Goal: Information Seeking & Learning: Learn about a topic

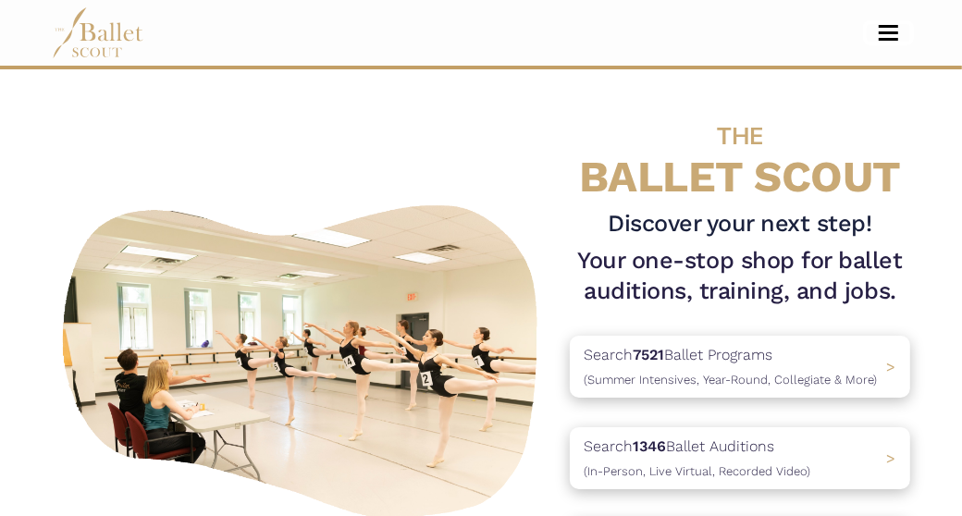
click at [897, 31] on span "Toggle navigation" at bounding box center [888, 32] width 19 height 3
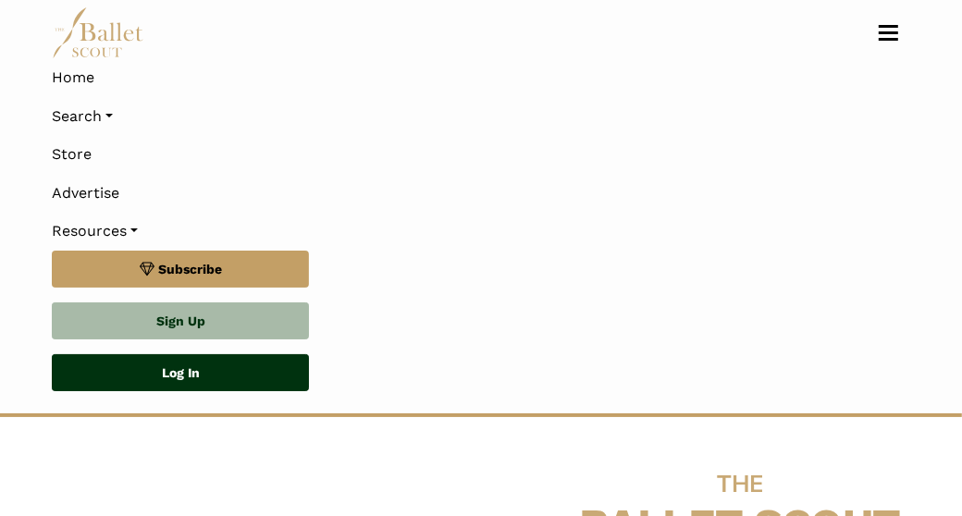
click at [191, 381] on link "Log In" at bounding box center [180, 372] width 257 height 37
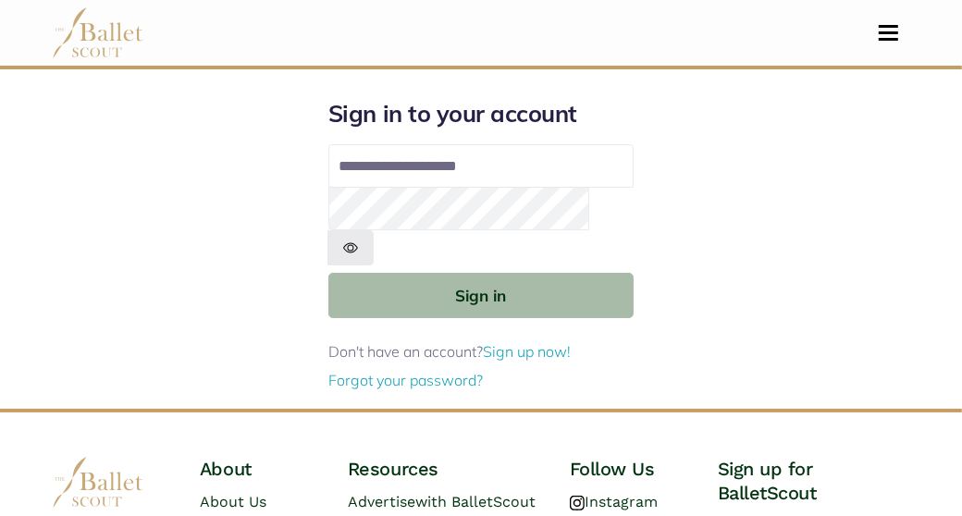
type input "**********"
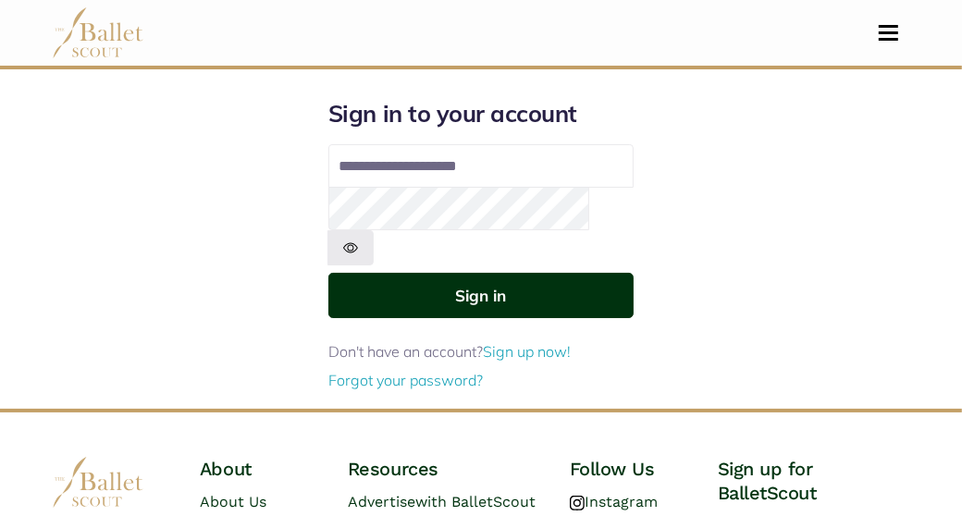
click at [505, 273] on button "Sign in" at bounding box center [480, 295] width 305 height 45
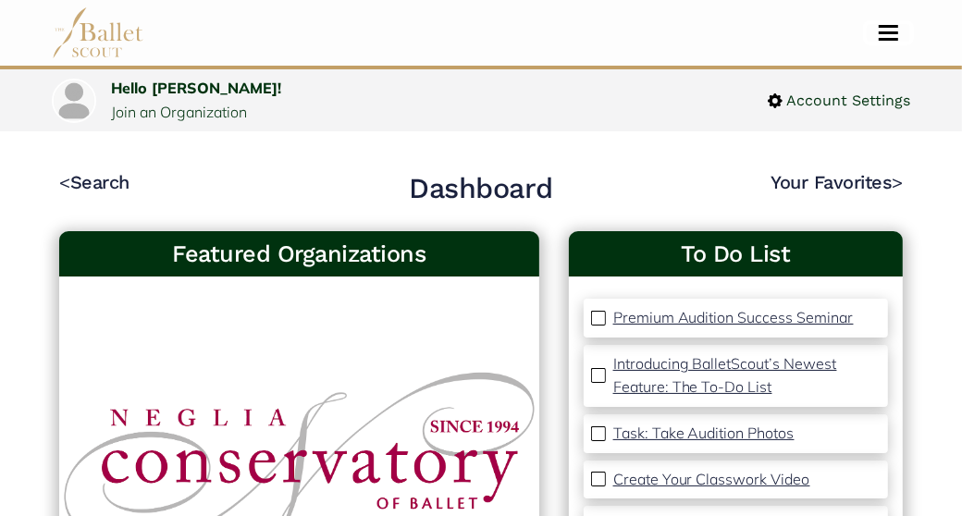
click at [884, 27] on span "Toggle navigation" at bounding box center [888, 26] width 19 height 3
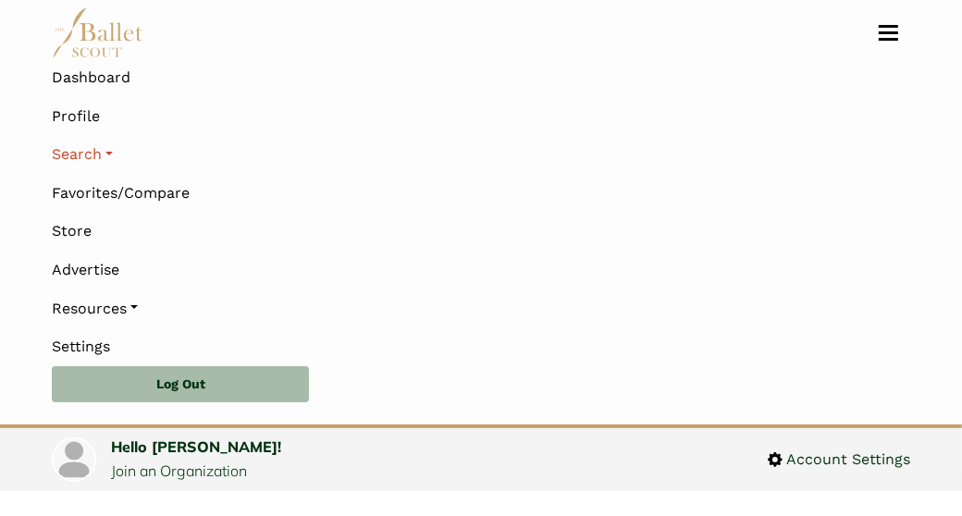
click at [108, 153] on link "Search" at bounding box center [481, 154] width 858 height 39
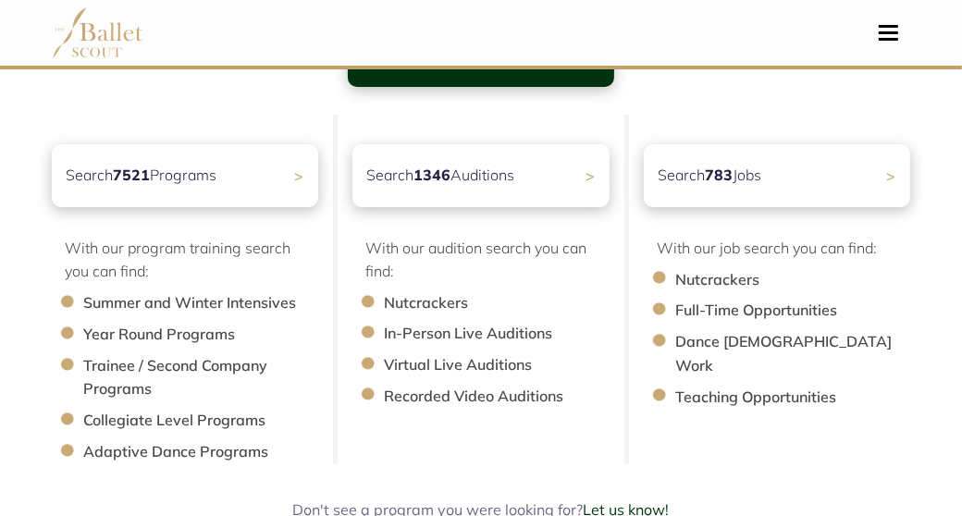
scroll to position [185, 0]
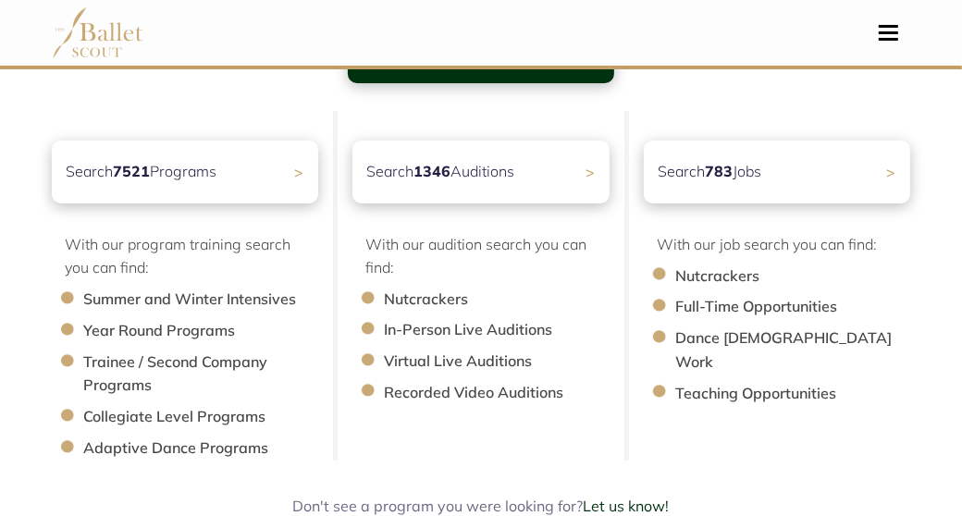
click at [196, 174] on p "Search 7521 Programs" at bounding box center [141, 172] width 151 height 24
click at [181, 174] on p "Search 7521 Programs" at bounding box center [141, 172] width 151 height 24
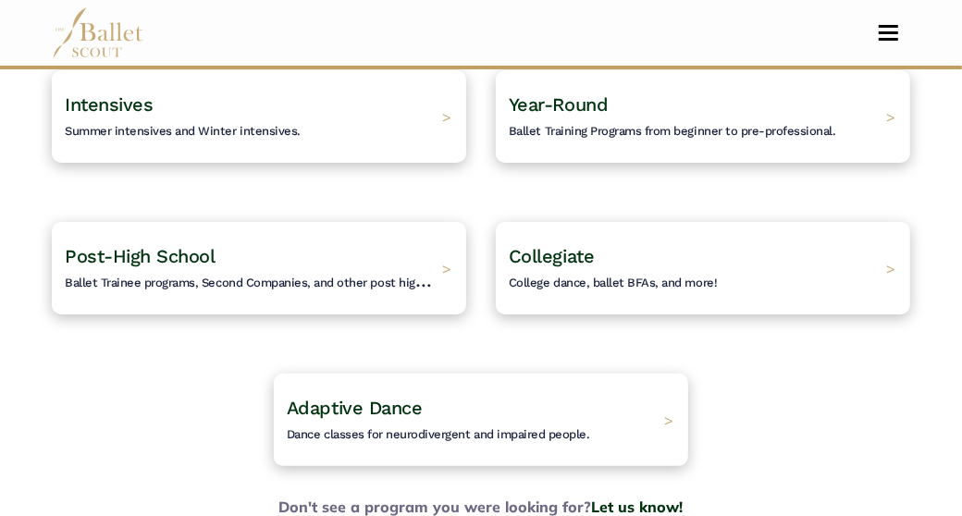
scroll to position [185, 0]
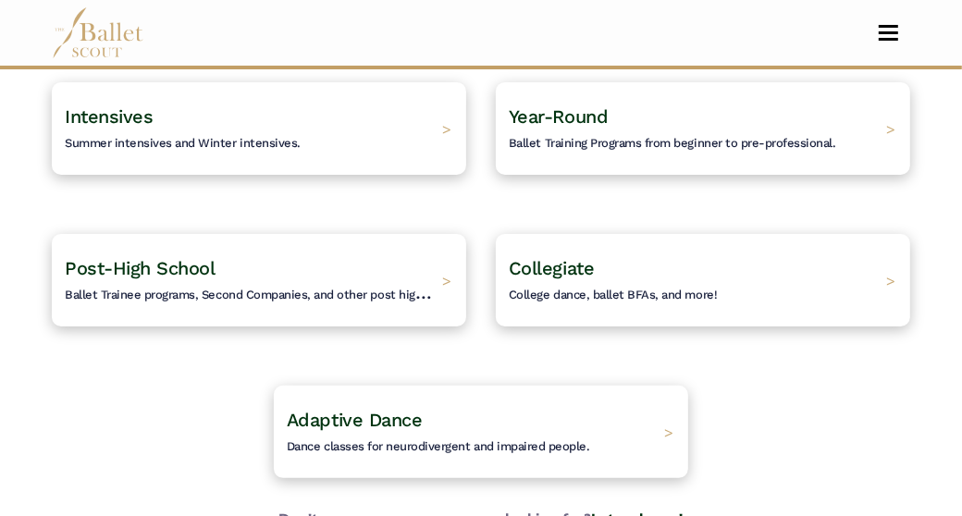
click at [362, 138] on div "Intensives Summer intensives and Winter intensives. >" at bounding box center [259, 128] width 414 height 92
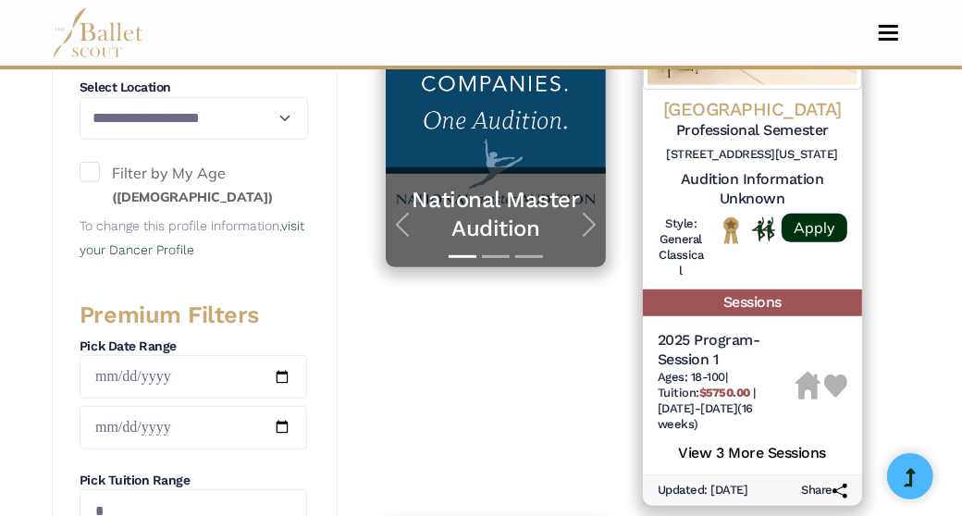
scroll to position [555, 0]
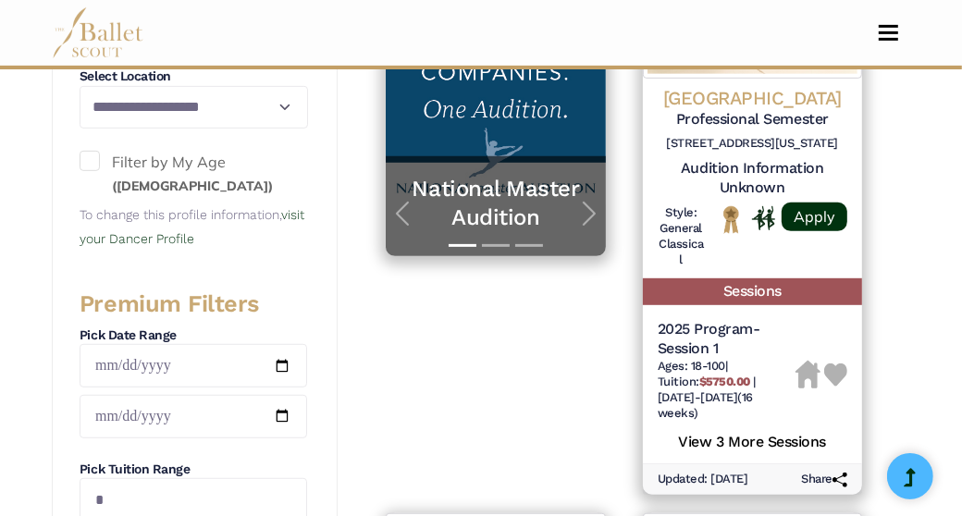
click at [93, 158] on span at bounding box center [90, 161] width 20 height 20
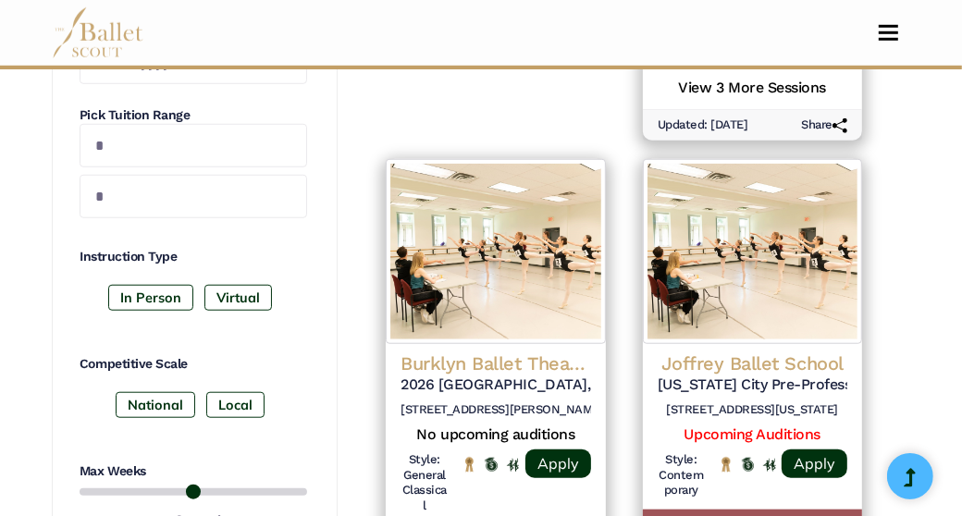
scroll to position [925, 0]
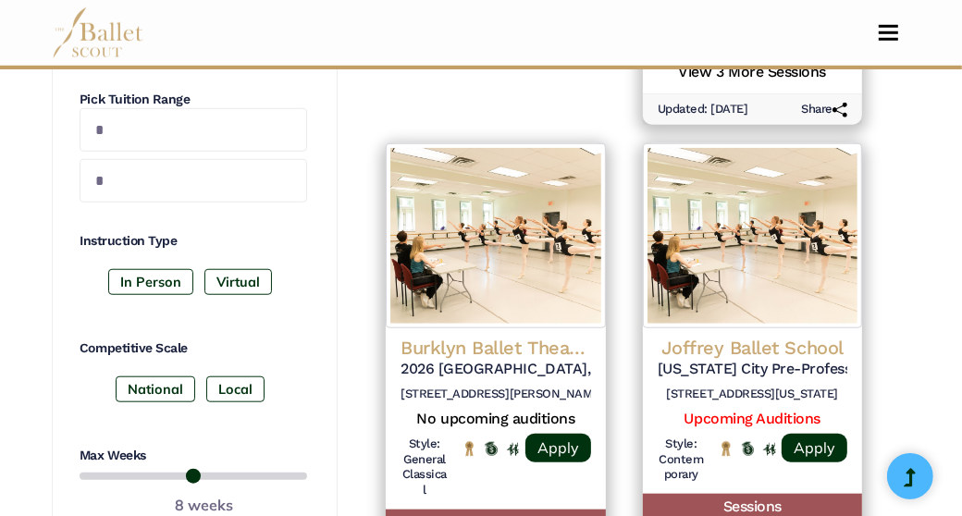
drag, startPoint x: 120, startPoint y: 277, endPoint x: 141, endPoint y: 276, distance: 20.4
click at [121, 277] on label "In Person" at bounding box center [150, 282] width 85 height 26
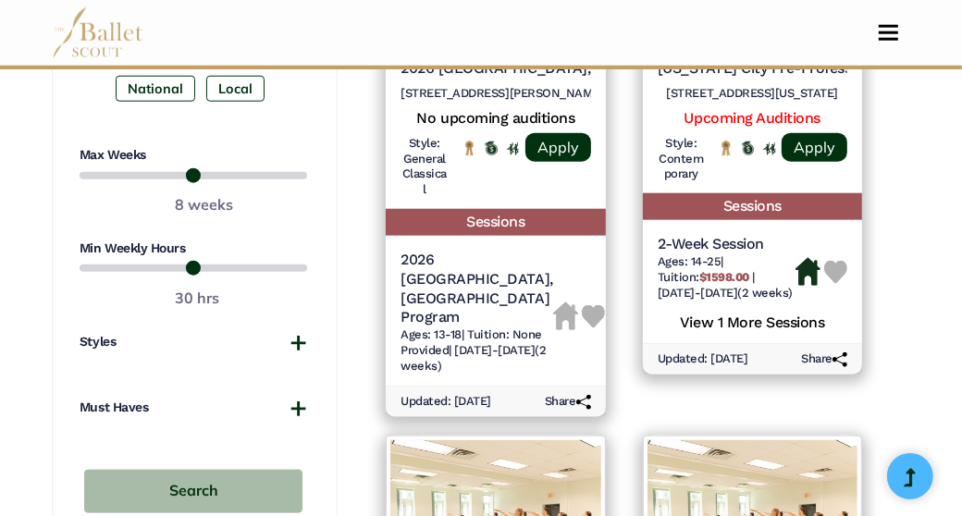
scroll to position [1295, 0]
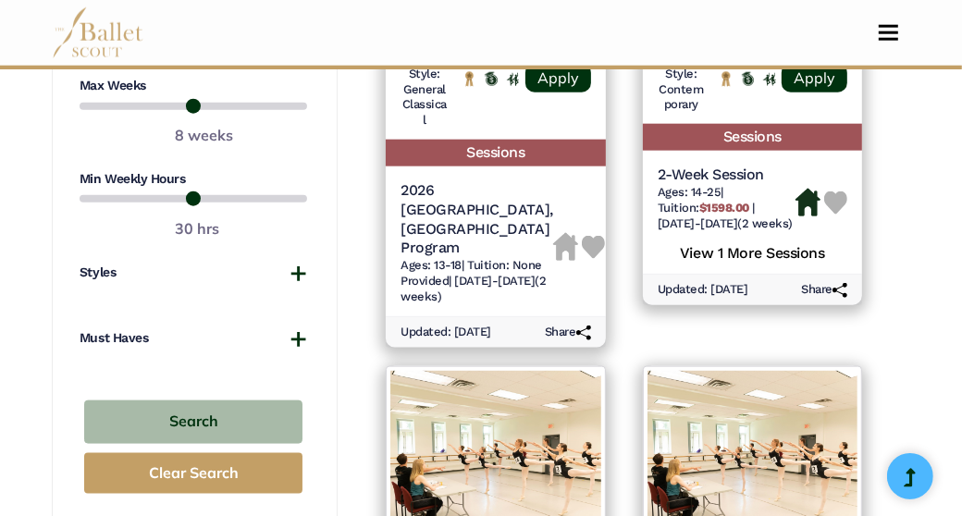
click at [301, 271] on button "Styles" at bounding box center [194, 273] width 228 height 18
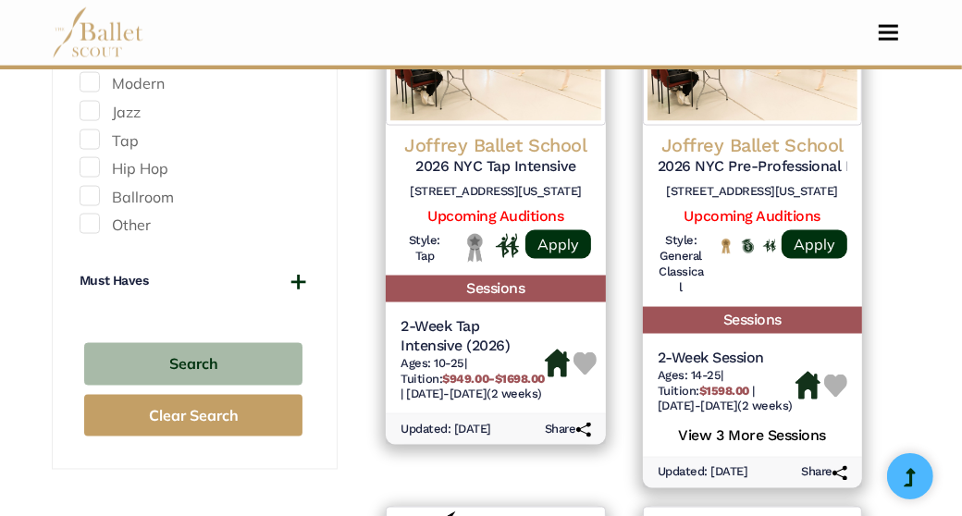
scroll to position [1665, 0]
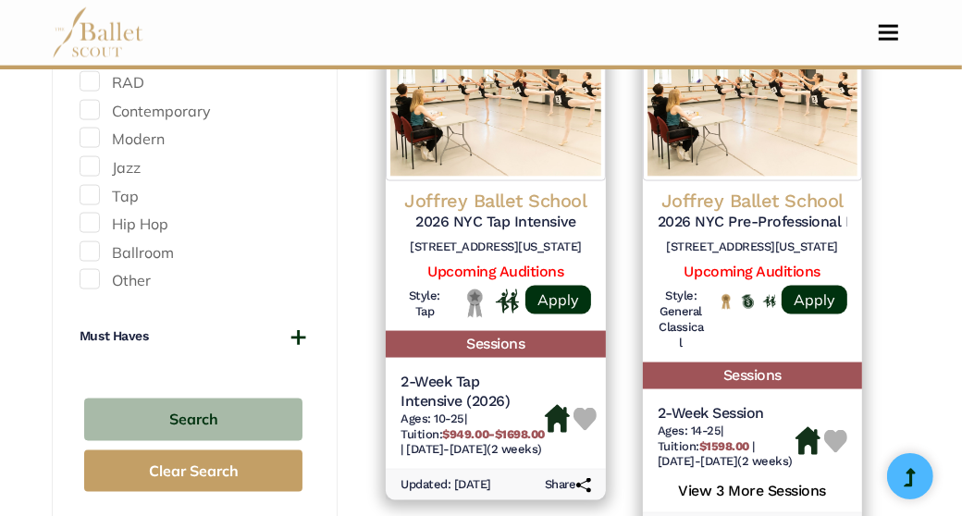
click at [295, 327] on button "Must Haves" at bounding box center [194, 336] width 228 height 18
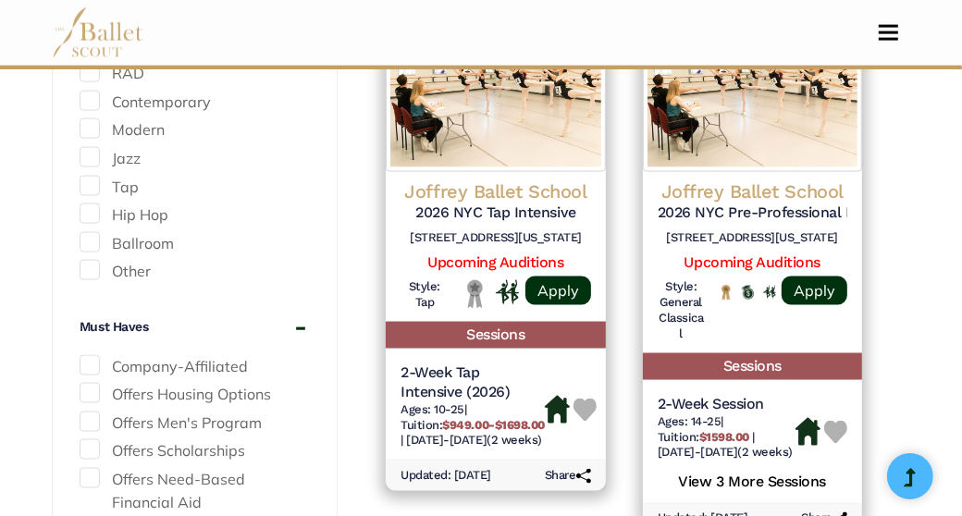
scroll to position [1757, 0]
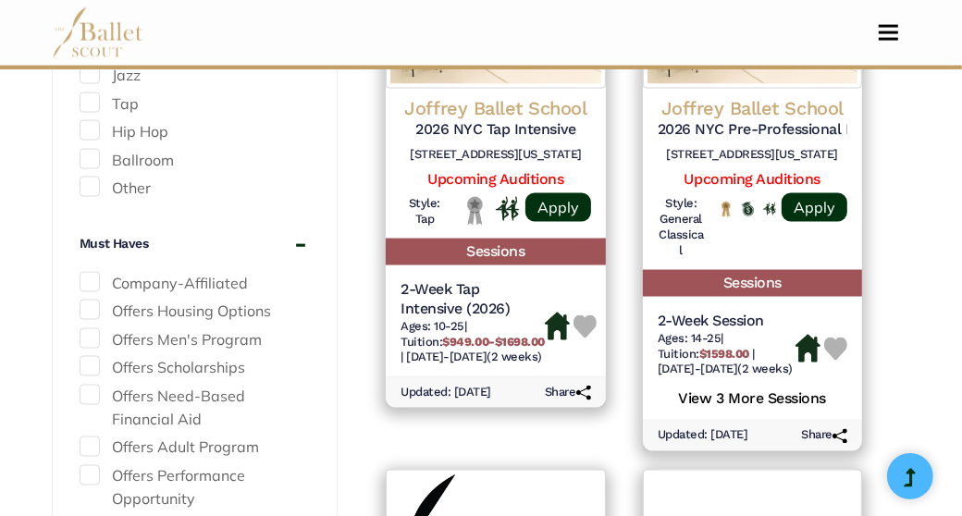
click at [88, 275] on span at bounding box center [90, 282] width 20 height 20
click at [88, 308] on span at bounding box center [90, 310] width 20 height 20
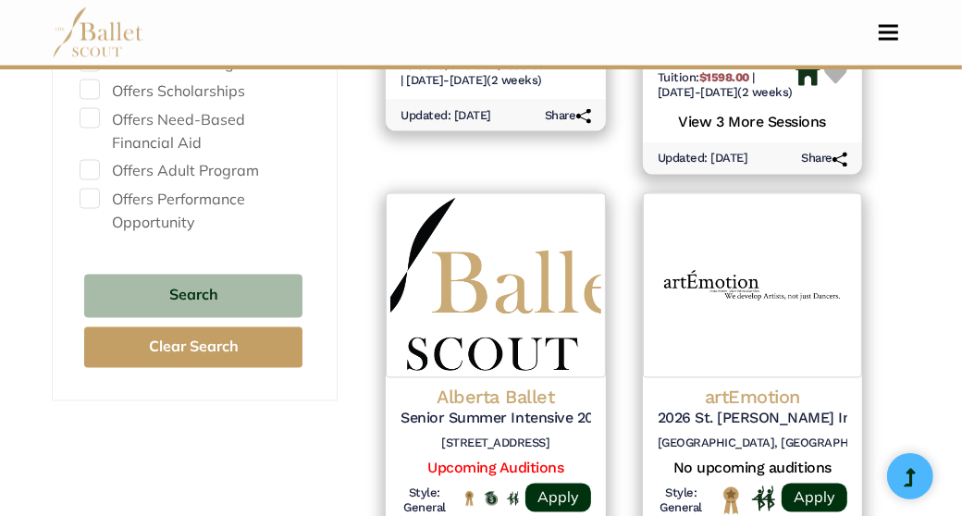
scroll to position [2035, 0]
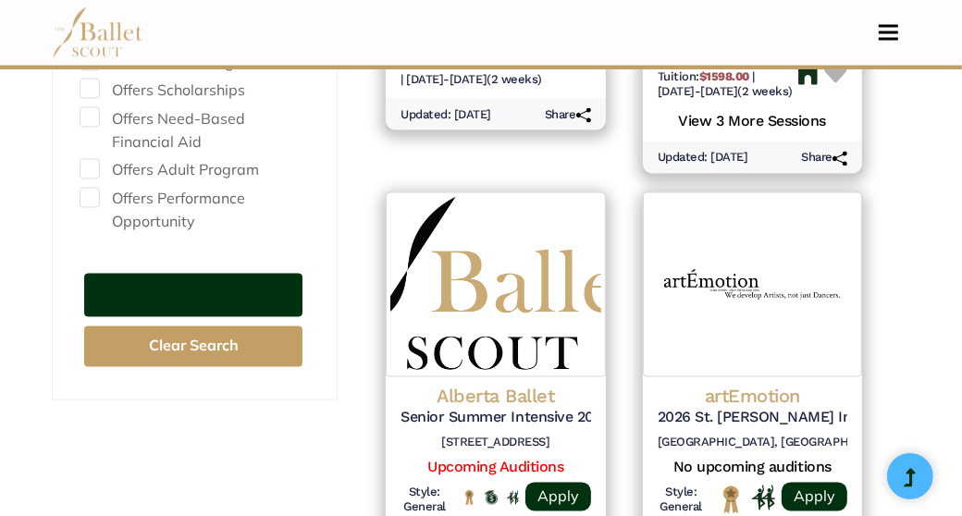
click at [205, 288] on button "Search" at bounding box center [193, 295] width 218 height 43
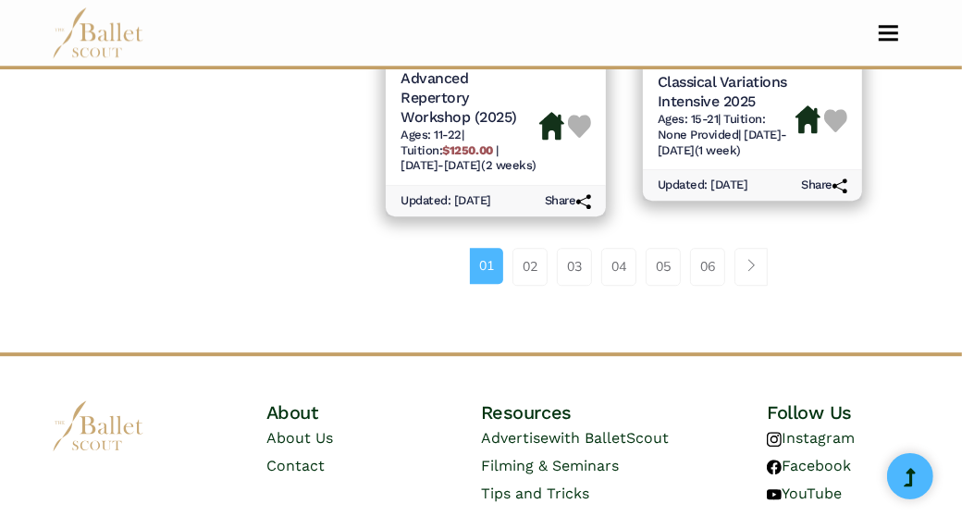
scroll to position [3145, 0]
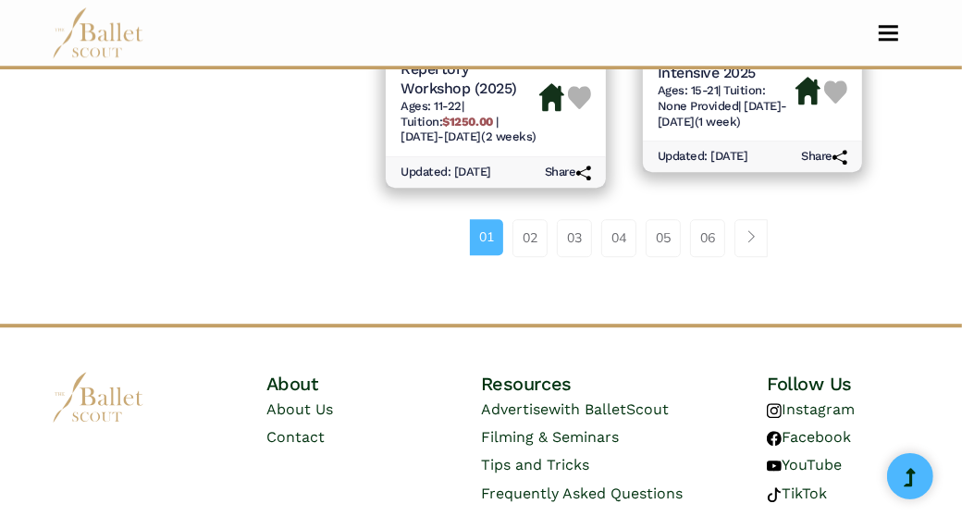
click at [509, 219] on li "01" at bounding box center [491, 237] width 43 height 37
click at [535, 219] on link "02" at bounding box center [529, 237] width 35 height 37
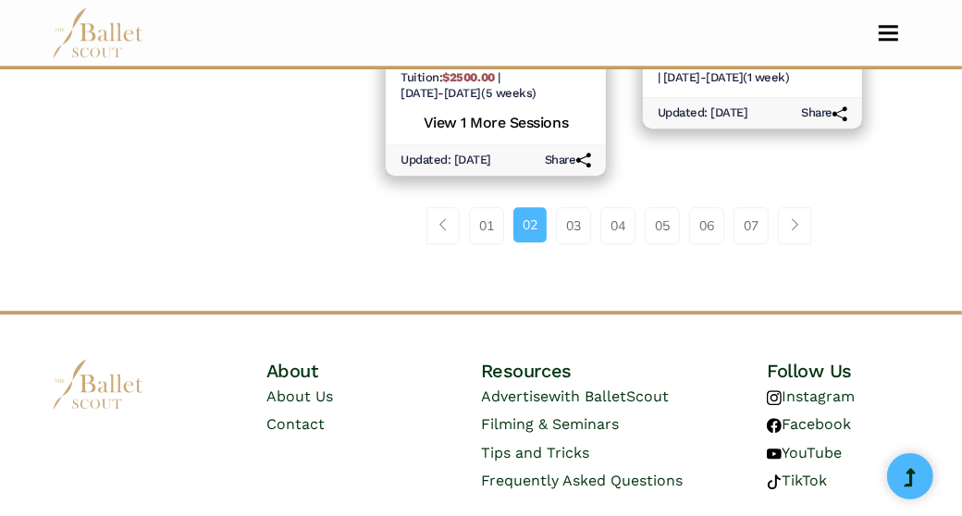
scroll to position [3145, 0]
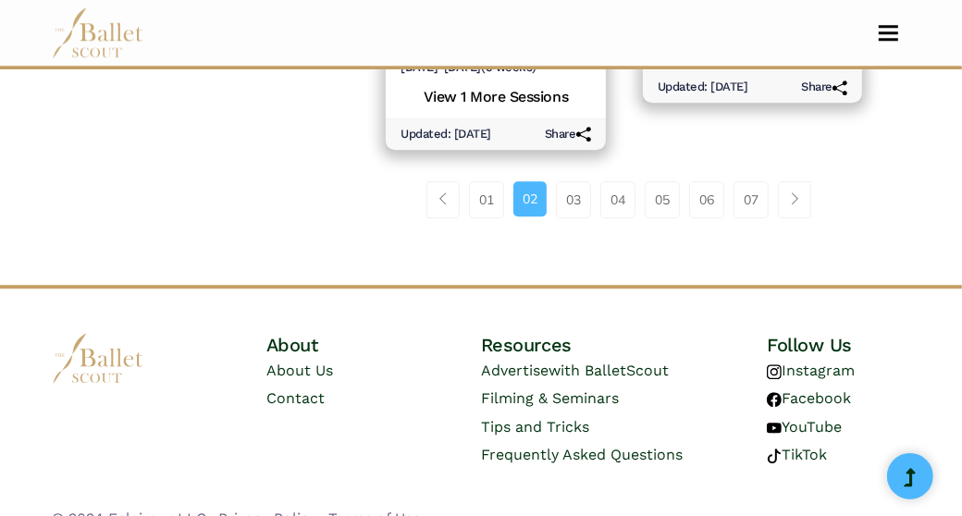
click at [580, 193] on link "03" at bounding box center [573, 199] width 35 height 37
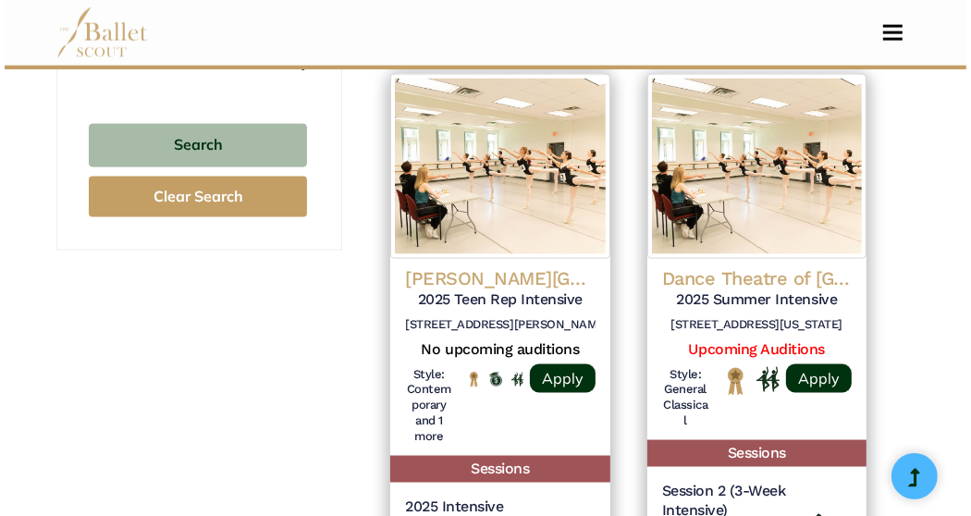
scroll to position [1665, 0]
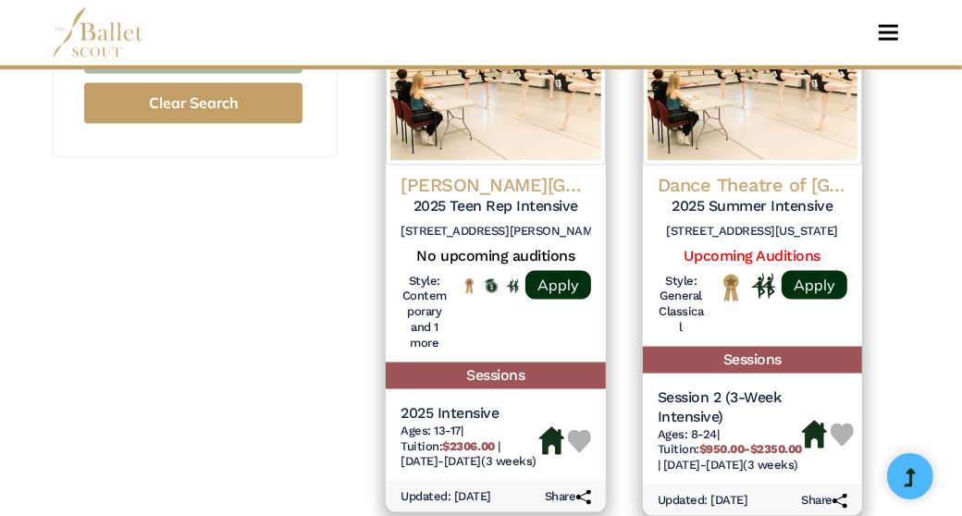
click at [755, 173] on h4 "Dance Theatre of [GEOGRAPHIC_DATA] (DTH)" at bounding box center [753, 185] width 190 height 24
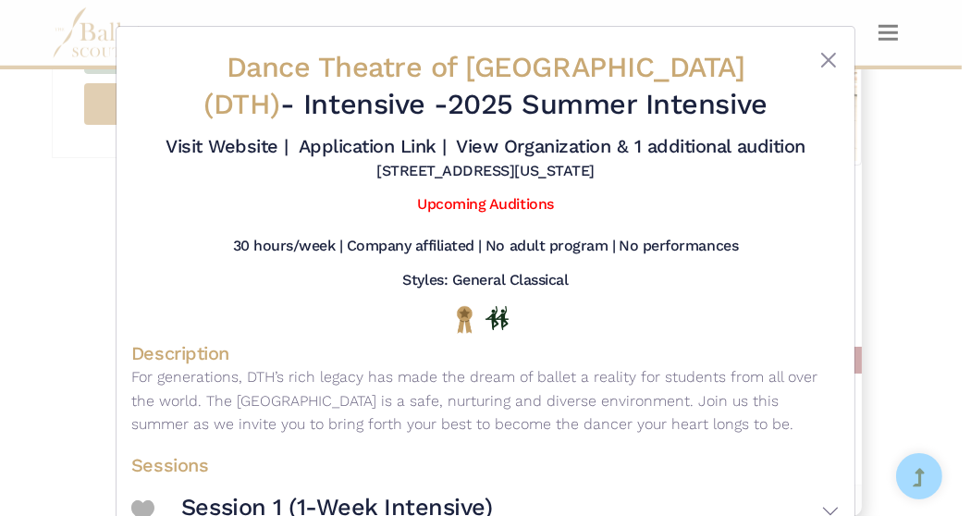
click at [211, 155] on link "Visit Website |" at bounding box center [227, 146] width 123 height 22
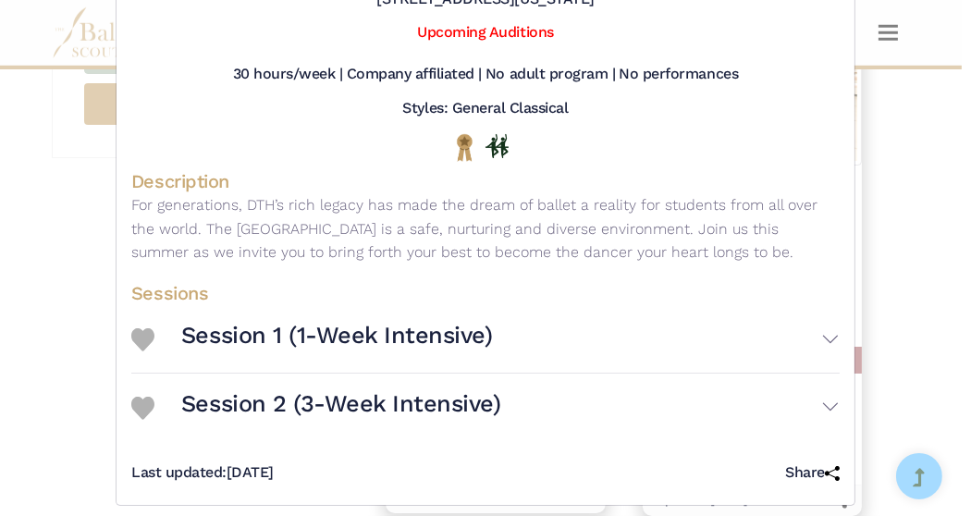
scroll to position [185, 0]
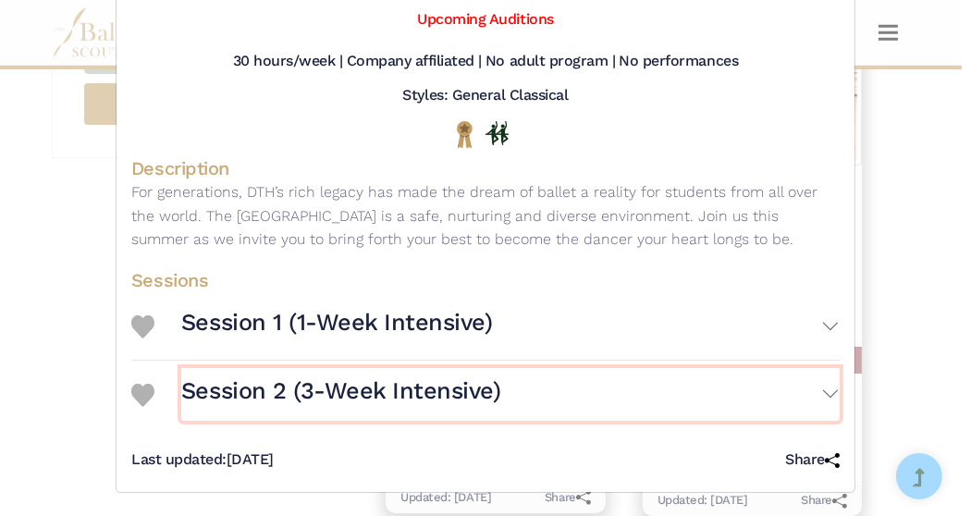
click at [824, 392] on button "Session 2 (3-Week Intensive)" at bounding box center [510, 394] width 659 height 53
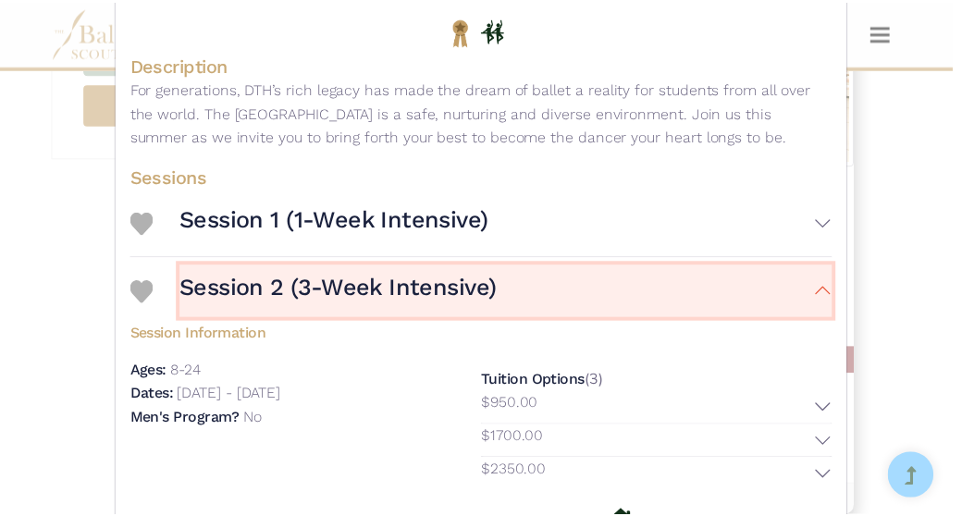
scroll to position [0, 0]
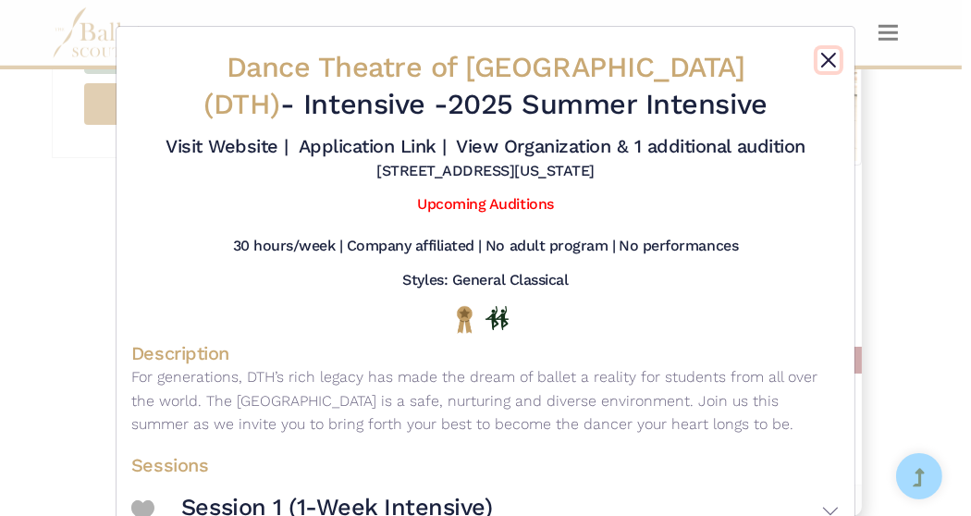
click at [828, 55] on button "Close" at bounding box center [829, 60] width 22 height 22
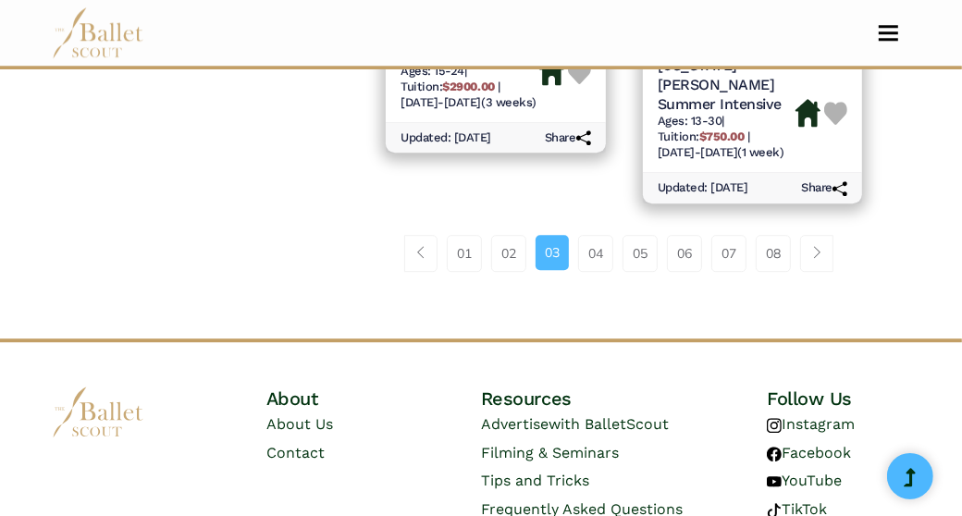
scroll to position [3145, 0]
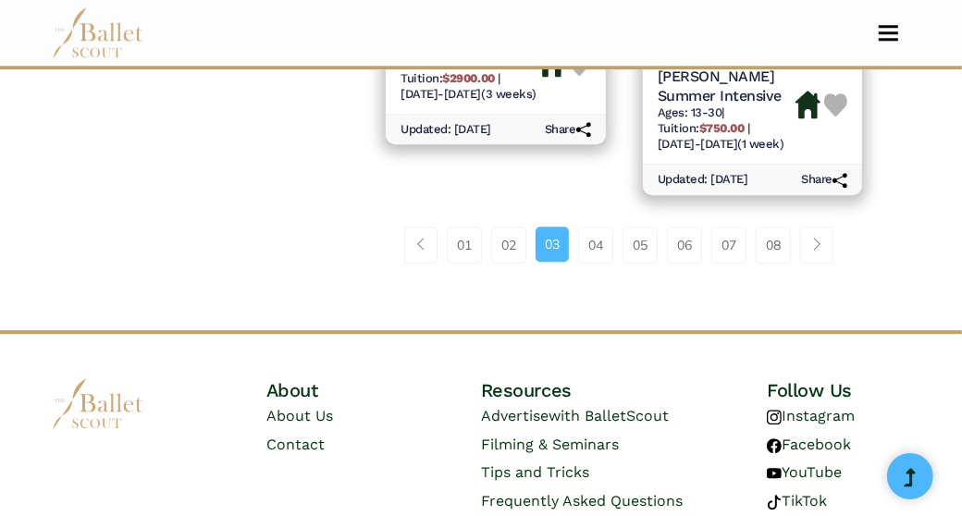
click at [591, 227] on link "04" at bounding box center [595, 245] width 35 height 37
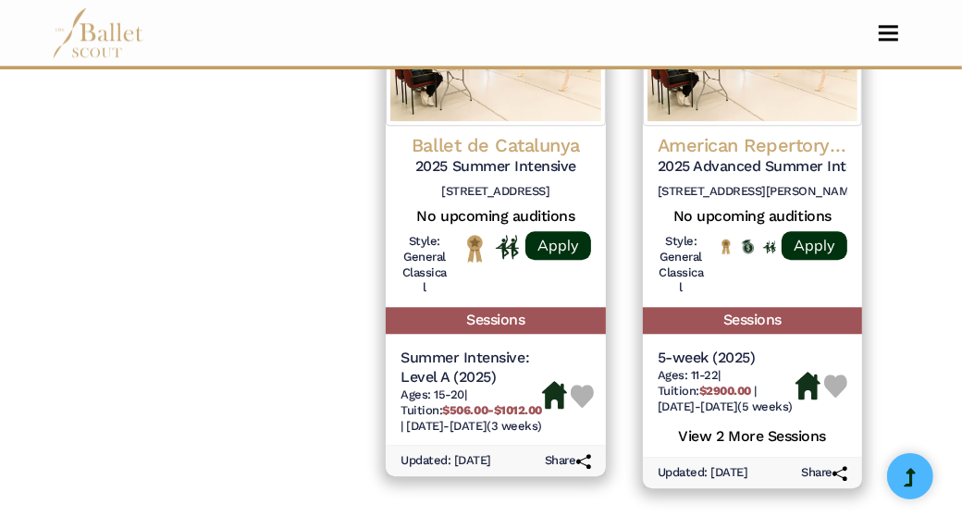
scroll to position [2960, 0]
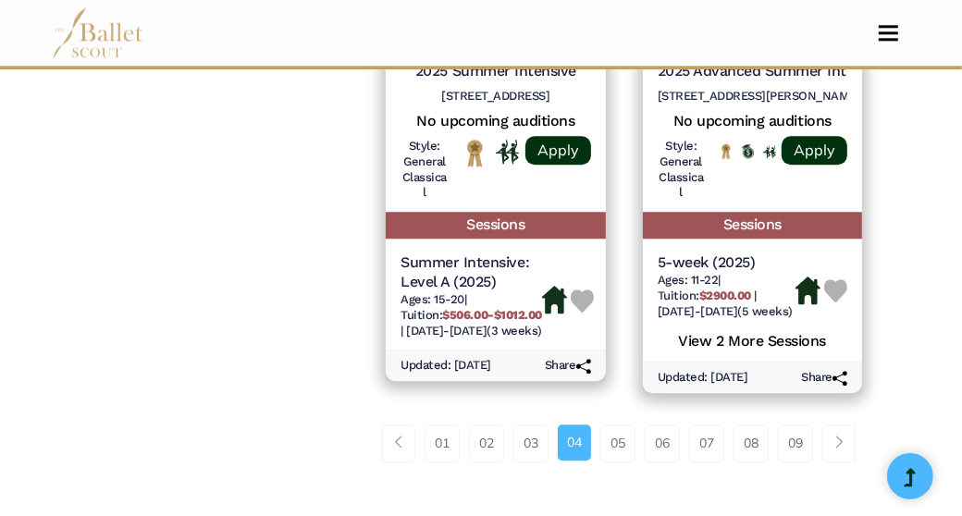
click at [621, 425] on link "05" at bounding box center [617, 443] width 35 height 37
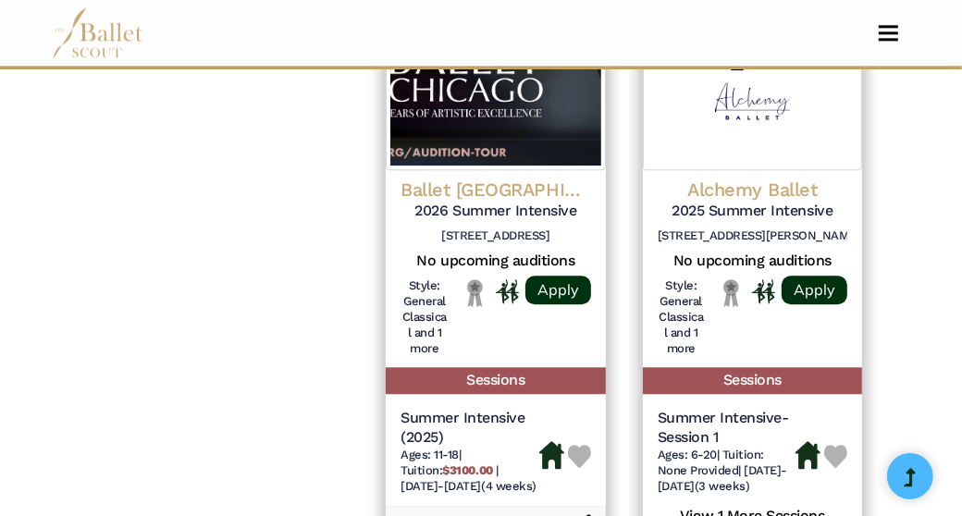
scroll to position [2960, 0]
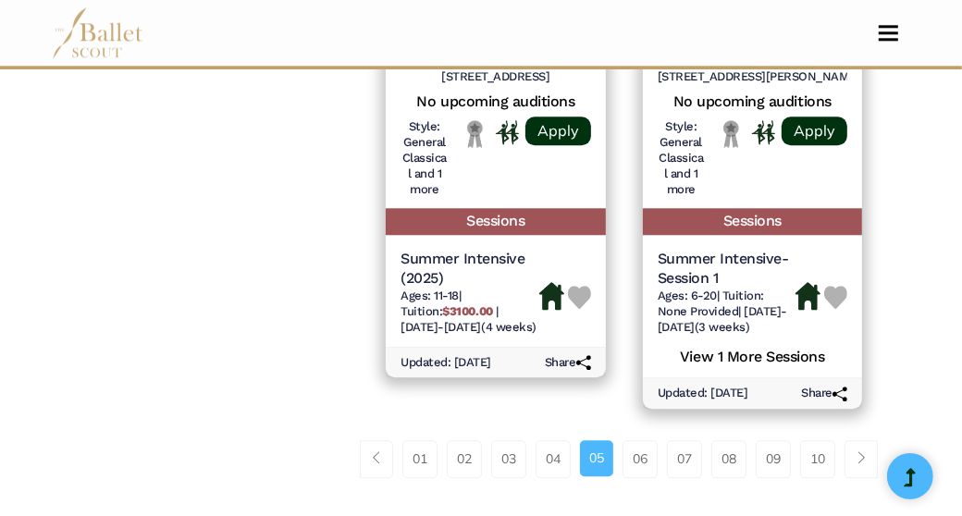
click at [645, 474] on link "06" at bounding box center [639, 458] width 35 height 37
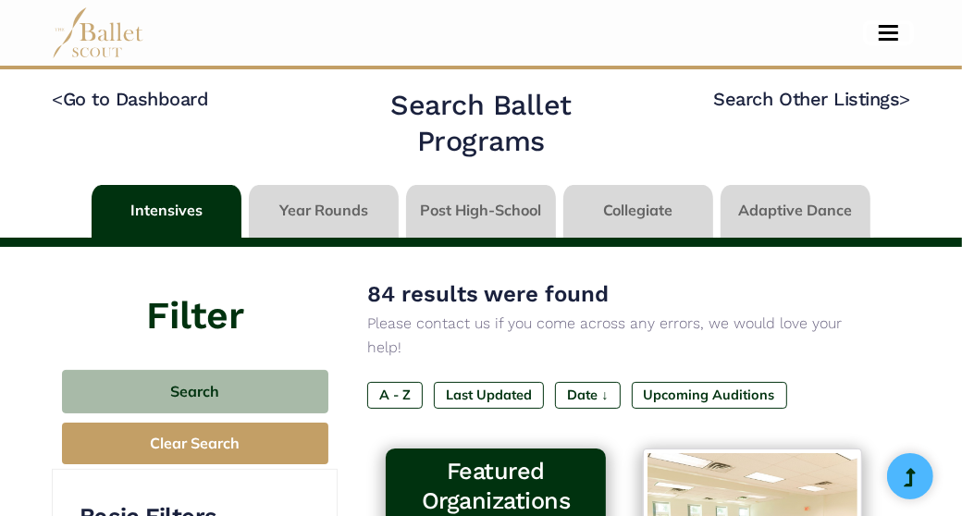
click at [883, 33] on span "Toggle navigation" at bounding box center [888, 32] width 19 height 3
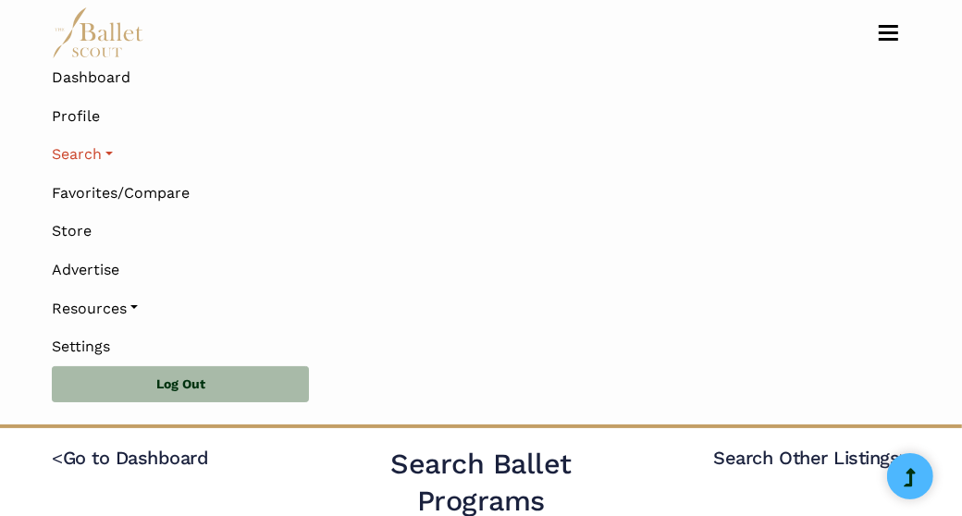
click at [98, 156] on link "Search" at bounding box center [481, 154] width 858 height 39
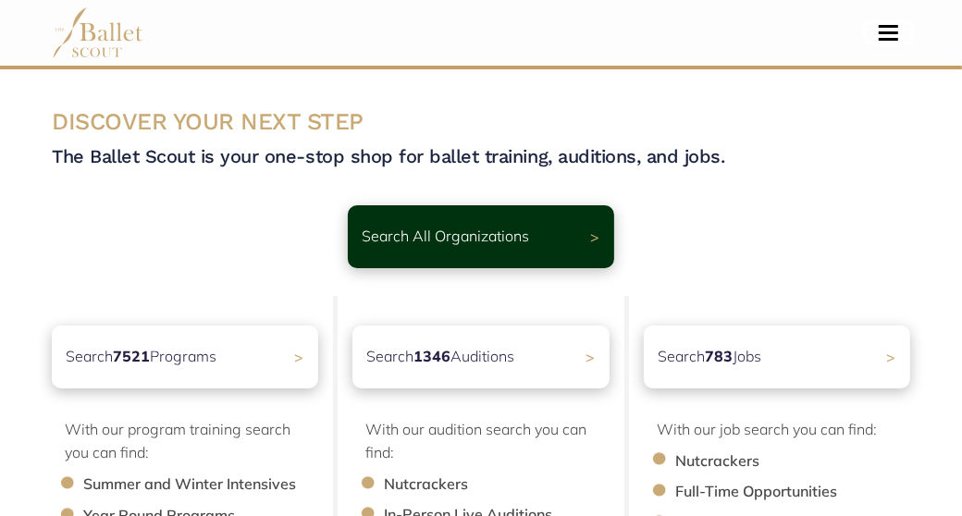
click at [900, 26] on button "Toggle navigation" at bounding box center [888, 33] width 43 height 18
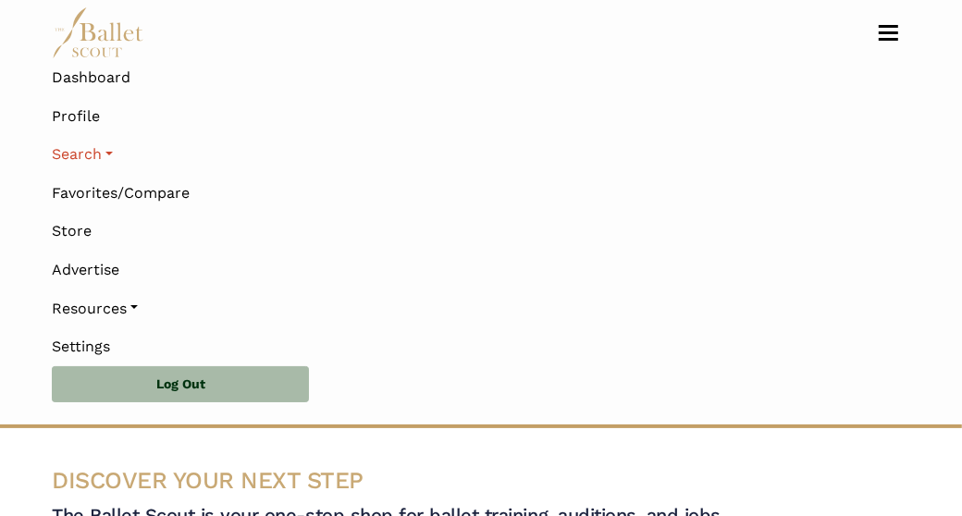
click at [92, 154] on link "Search" at bounding box center [481, 154] width 858 height 39
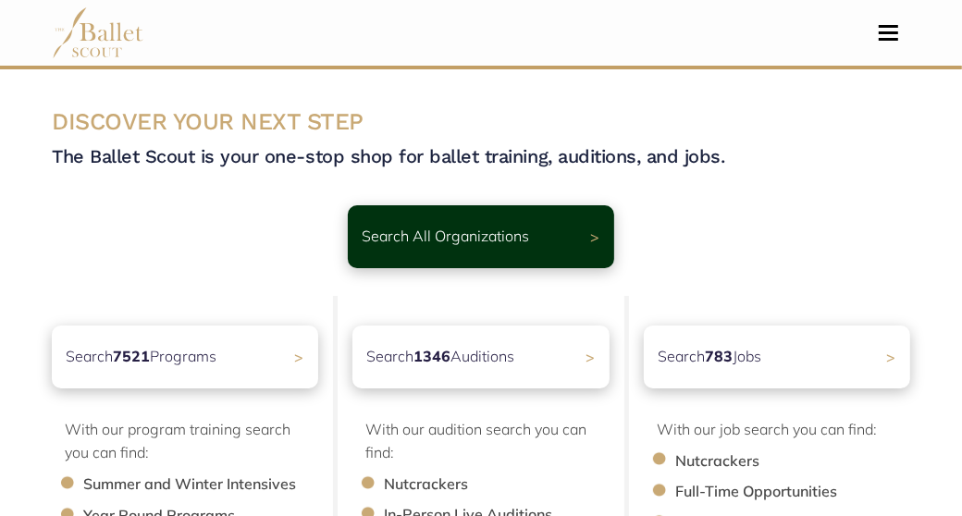
click at [470, 247] on p "Search All Organizations" at bounding box center [445, 237] width 167 height 24
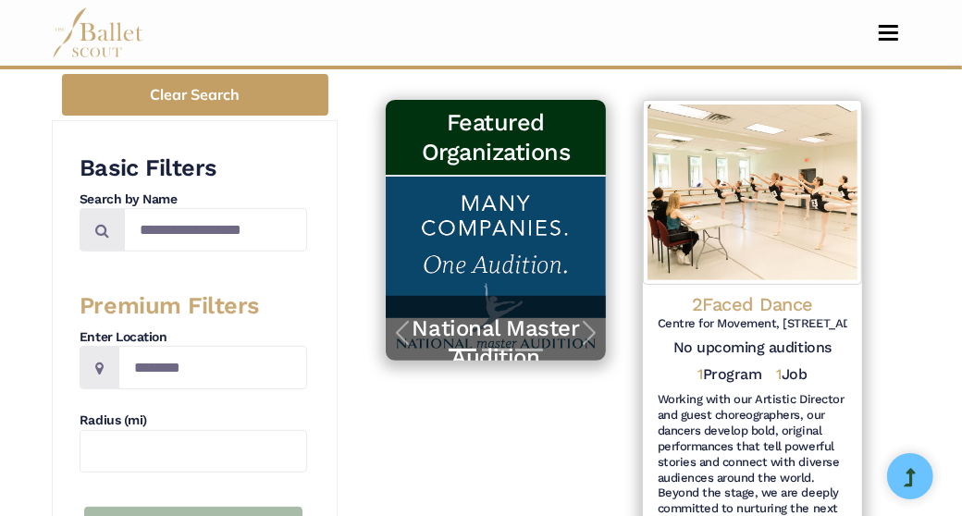
scroll to position [370, 0]
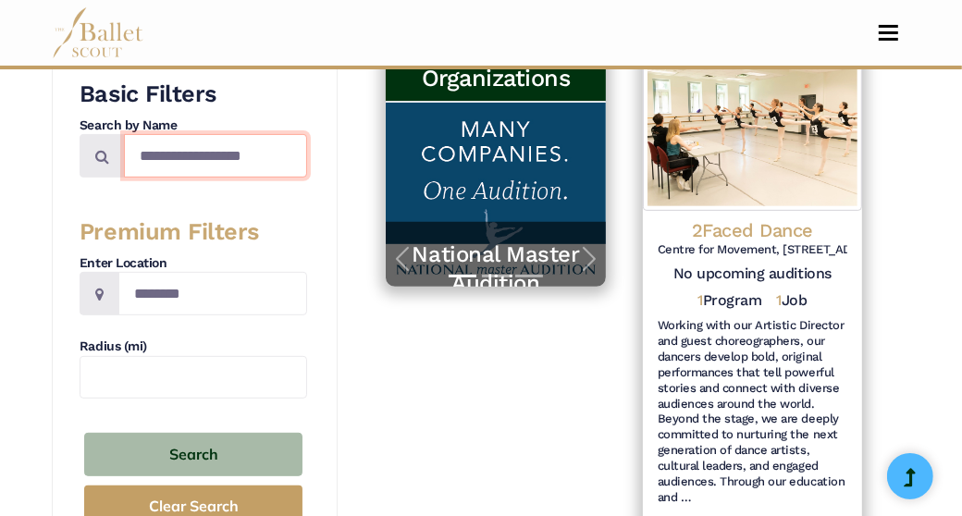
click at [223, 154] on input "Search by names..." at bounding box center [215, 155] width 183 height 43
type input "**********"
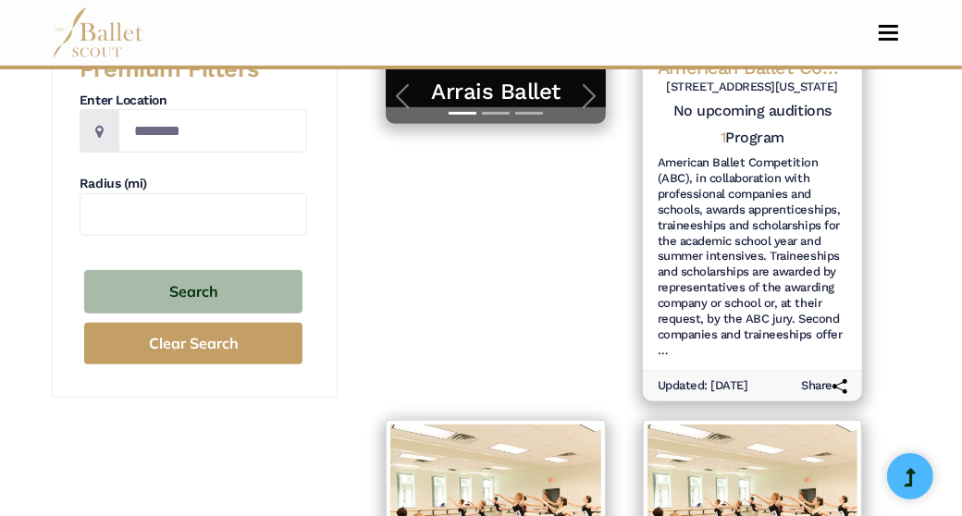
scroll to position [555, 0]
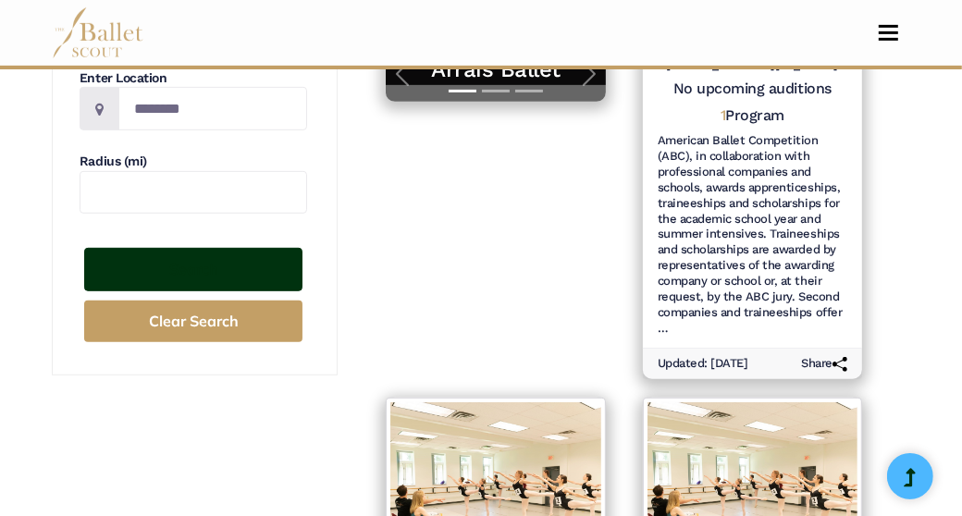
click at [198, 287] on button "Search" at bounding box center [193, 269] width 218 height 43
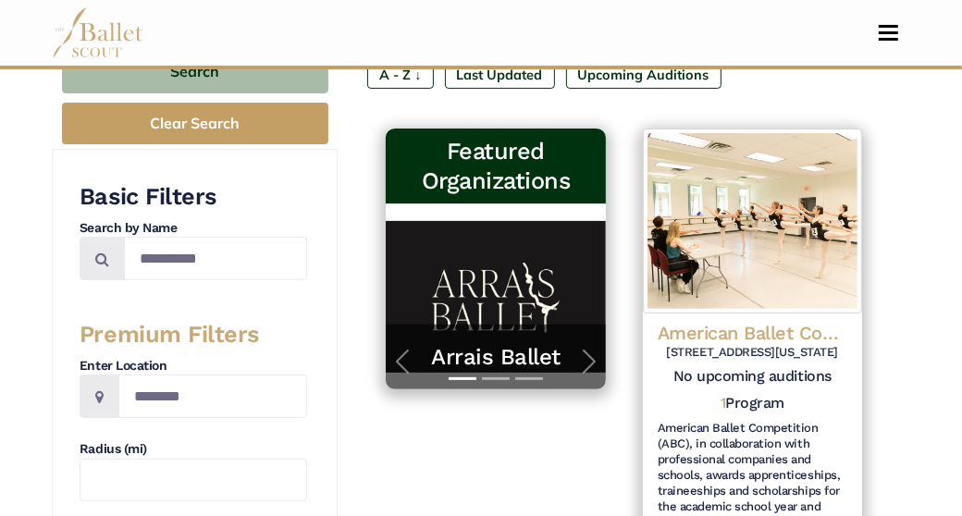
scroll to position [277, 0]
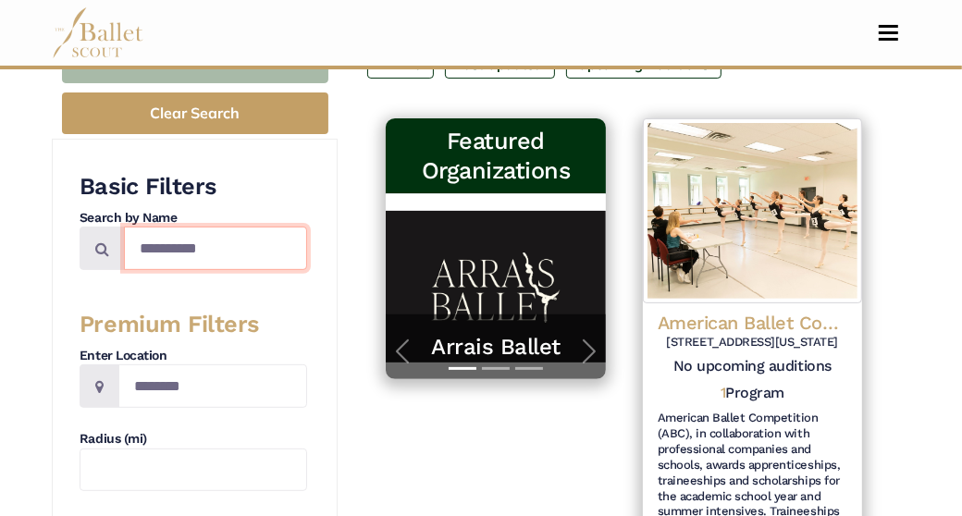
drag, startPoint x: 159, startPoint y: 246, endPoint x: 95, endPoint y: 244, distance: 63.8
click at [100, 246] on div "**********" at bounding box center [194, 248] width 228 height 43
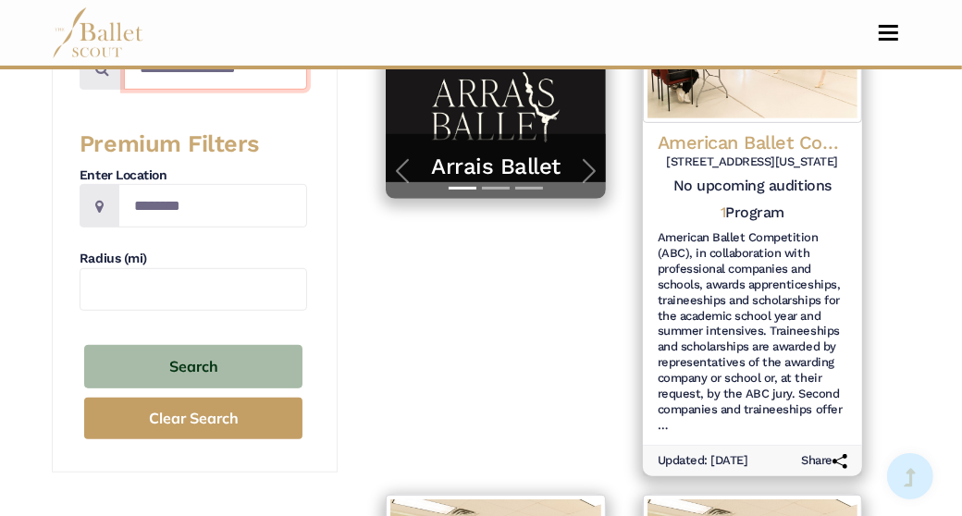
scroll to position [462, 0]
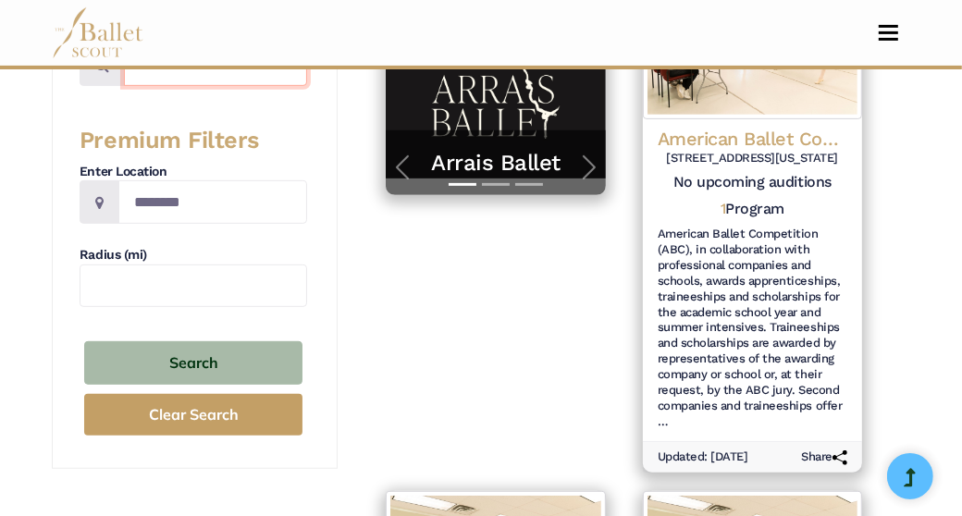
type input "**********"
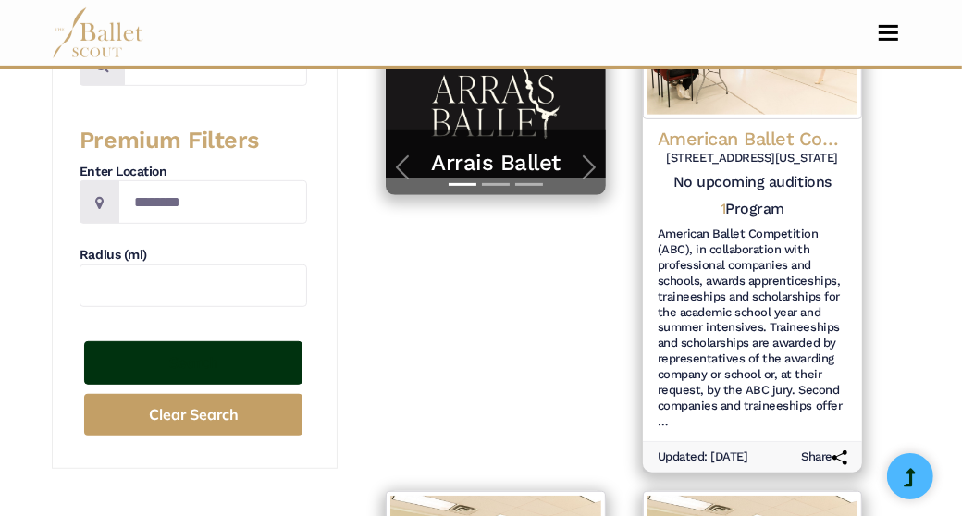
click at [166, 363] on button "Search" at bounding box center [193, 362] width 218 height 43
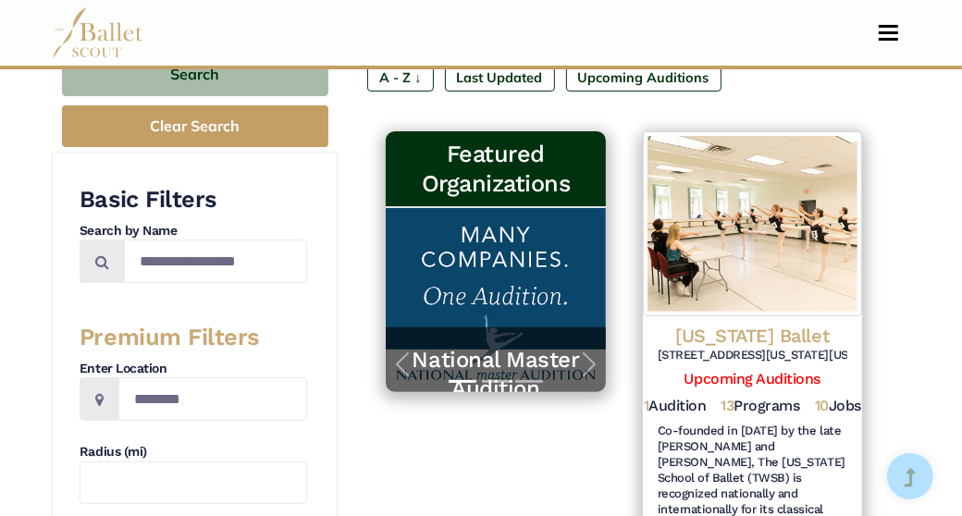
scroll to position [370, 0]
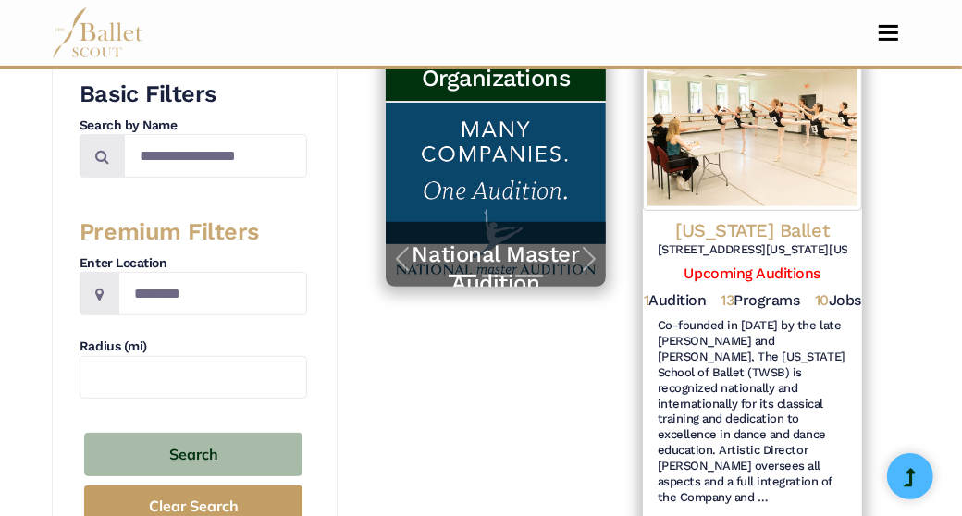
click at [795, 218] on h4 "[US_STATE] Ballet" at bounding box center [753, 230] width 190 height 24
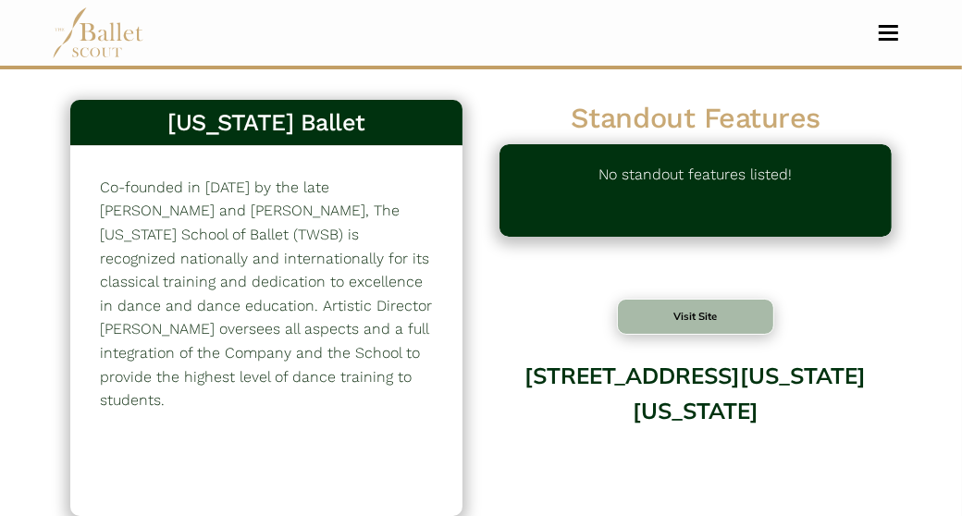
click at [703, 319] on button "Visit Site" at bounding box center [695, 317] width 157 height 36
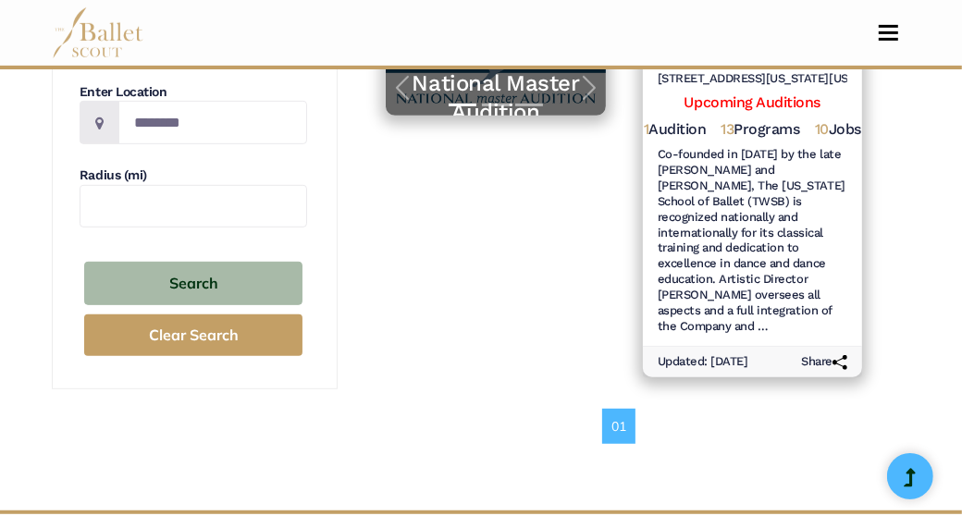
scroll to position [555, 0]
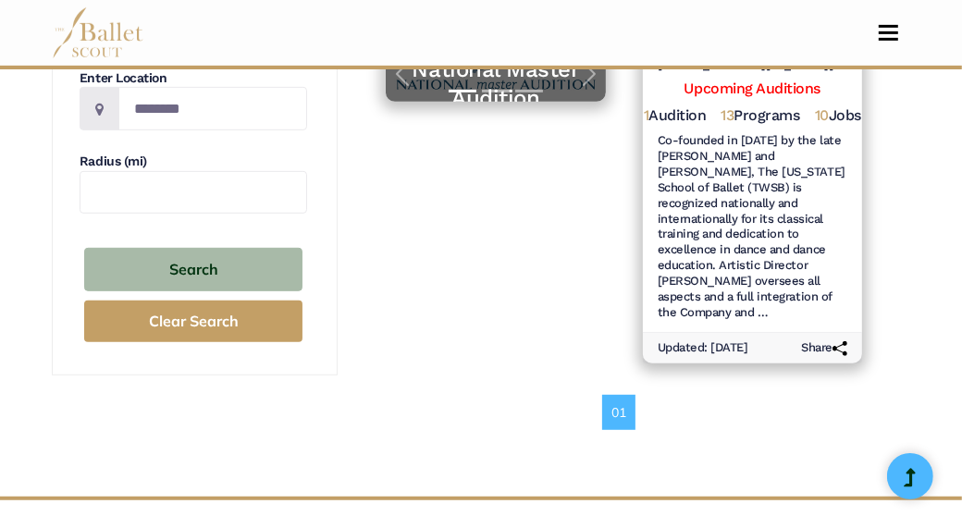
click at [745, 340] on h6 "Updated: [DATE]" at bounding box center [703, 348] width 91 height 16
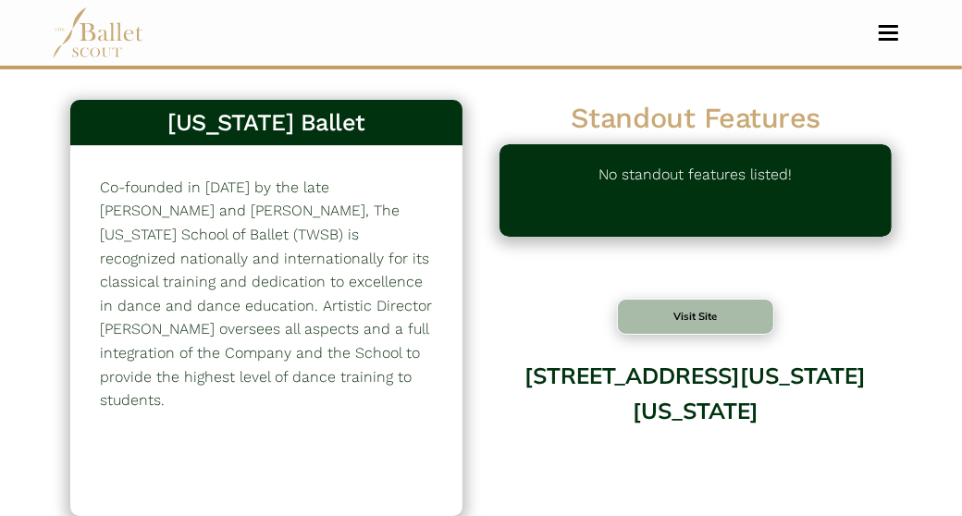
click at [712, 315] on button "Visit Site" at bounding box center [695, 317] width 157 height 36
